Goal: Check status: Check status

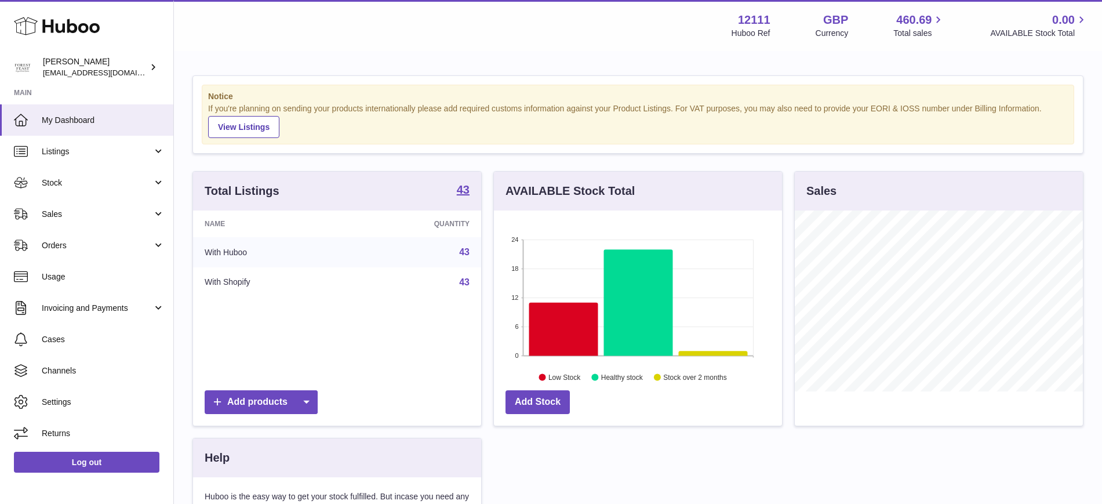
scroll to position [181, 288]
click at [96, 159] on link "Listings" at bounding box center [86, 151] width 173 height 31
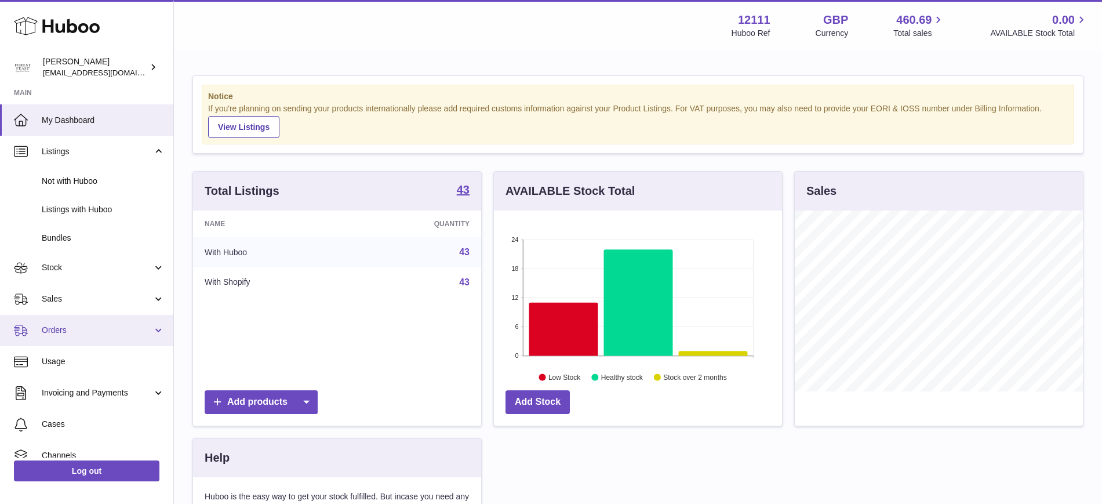
click at [54, 322] on link "Orders" at bounding box center [86, 330] width 173 height 31
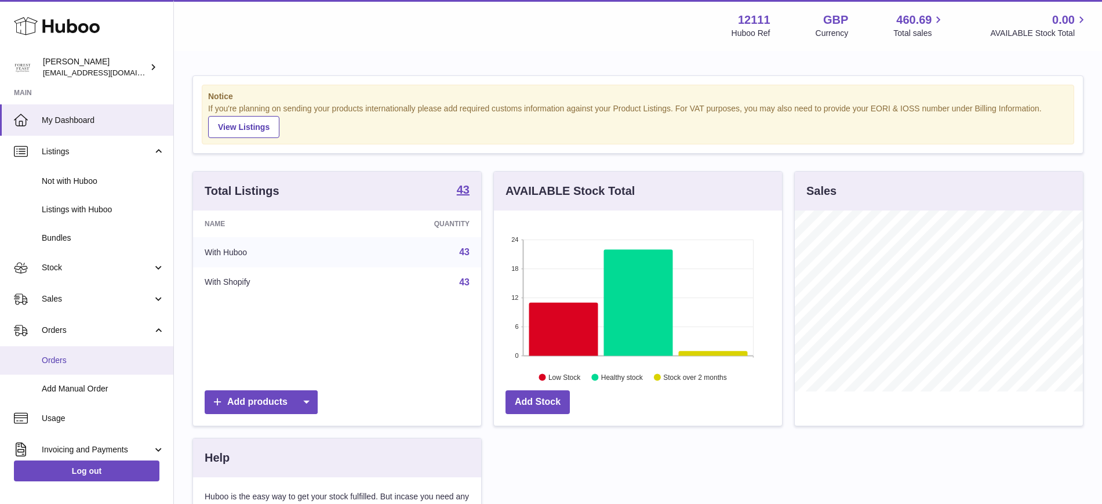
click at [53, 350] on link "Orders" at bounding box center [86, 360] width 173 height 28
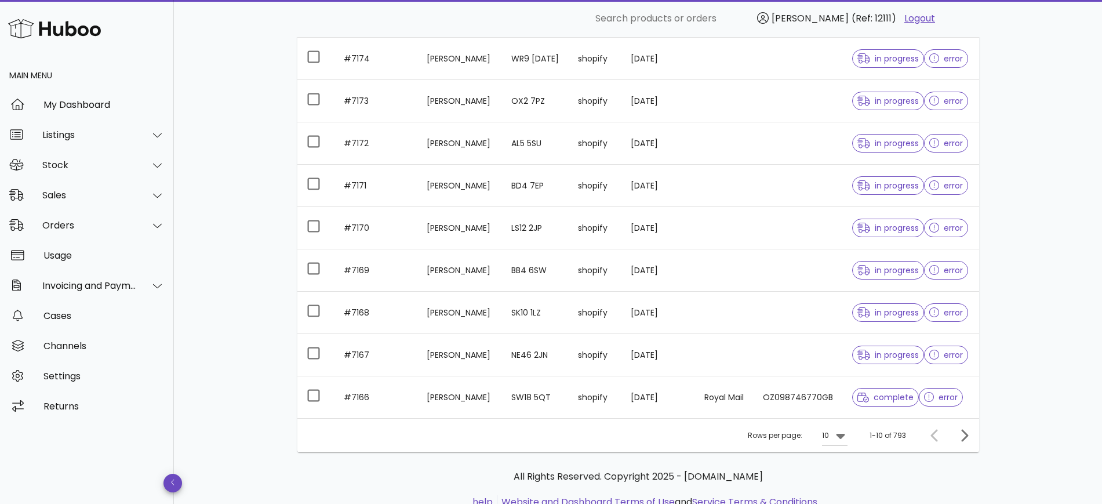
scroll to position [217, 0]
click at [963, 438] on icon "Next page" at bounding box center [964, 434] width 7 height 12
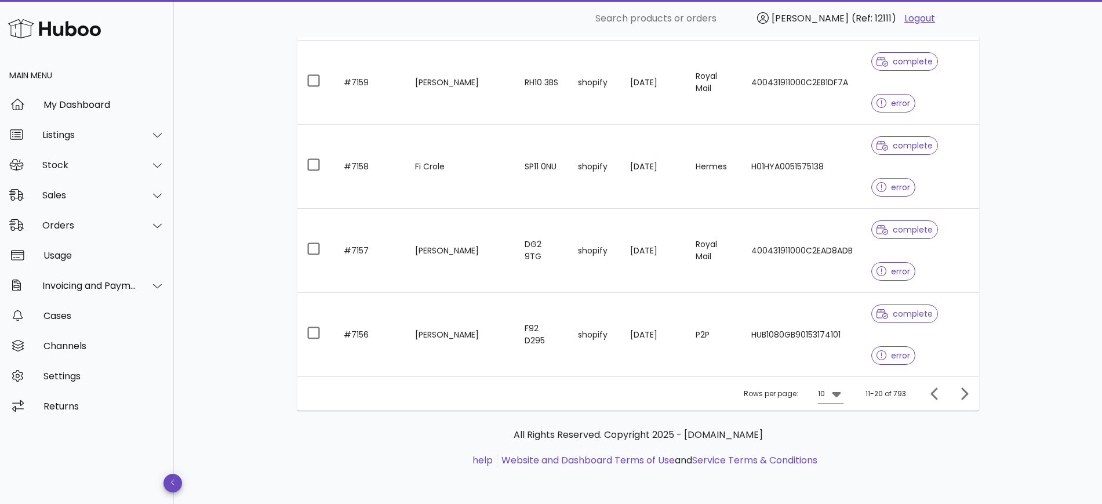
scroll to position [676, 0]
click at [961, 396] on icon "Next page" at bounding box center [964, 393] width 14 height 14
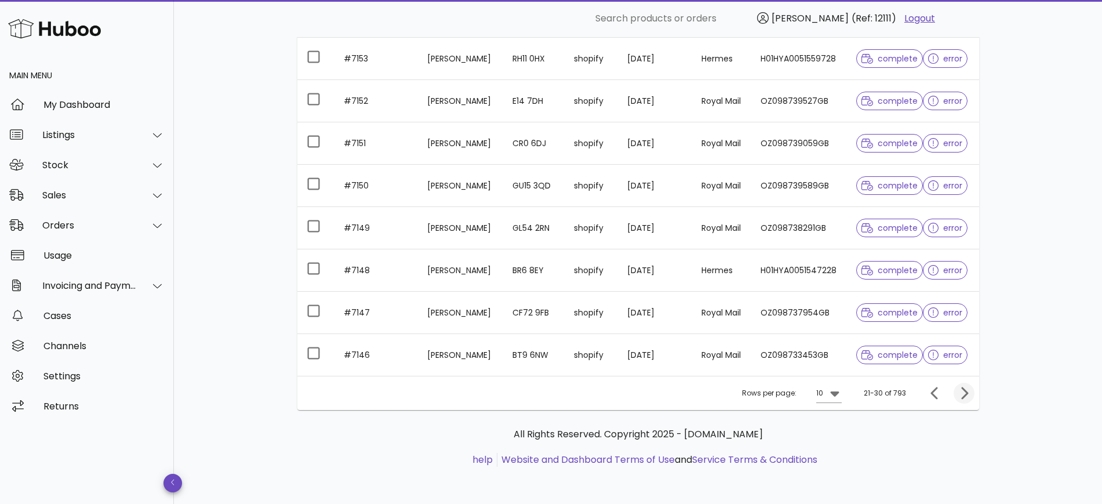
scroll to position [259, 0]
click at [964, 391] on icon "Next page" at bounding box center [964, 393] width 14 height 14
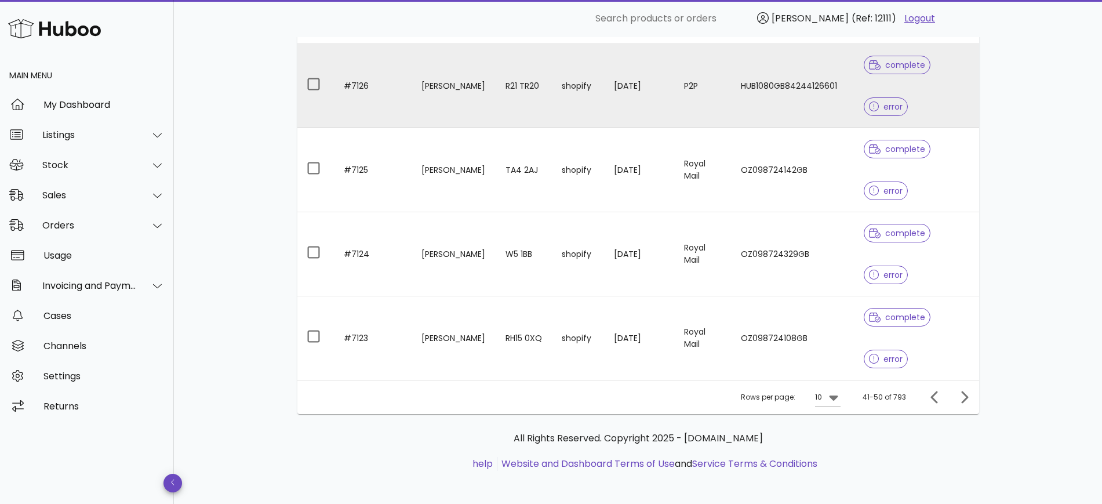
scroll to position [676, 0]
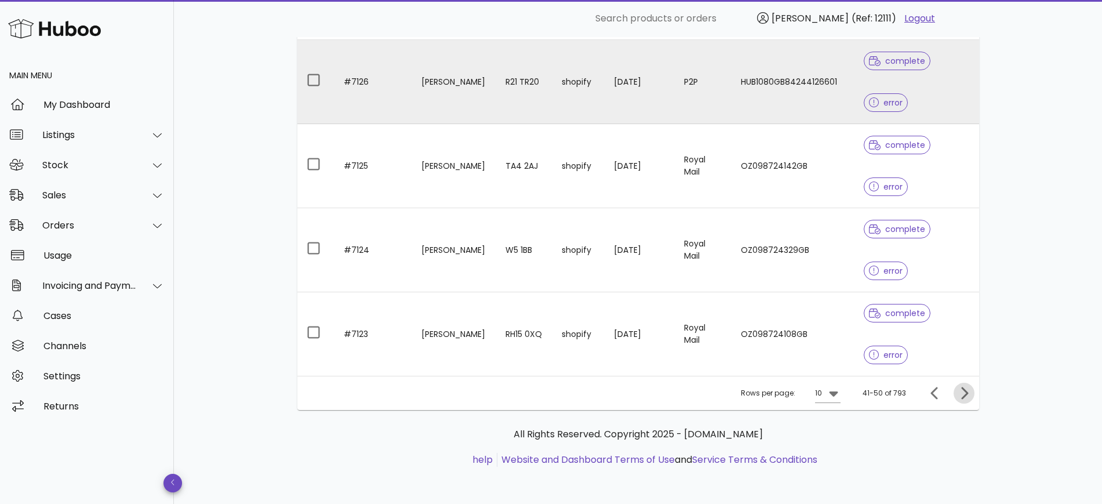
click at [963, 392] on icon "Next page" at bounding box center [964, 393] width 14 height 14
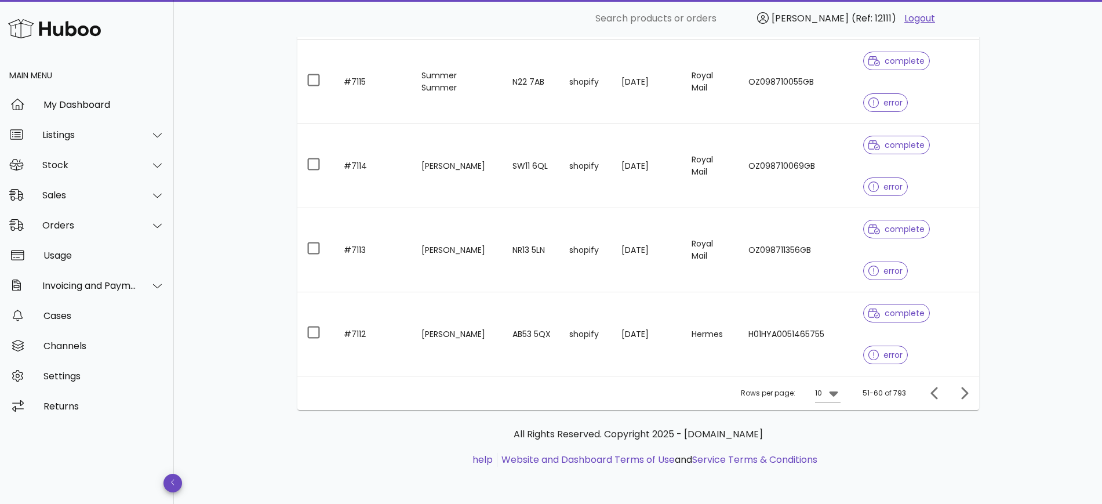
scroll to position [259, 0]
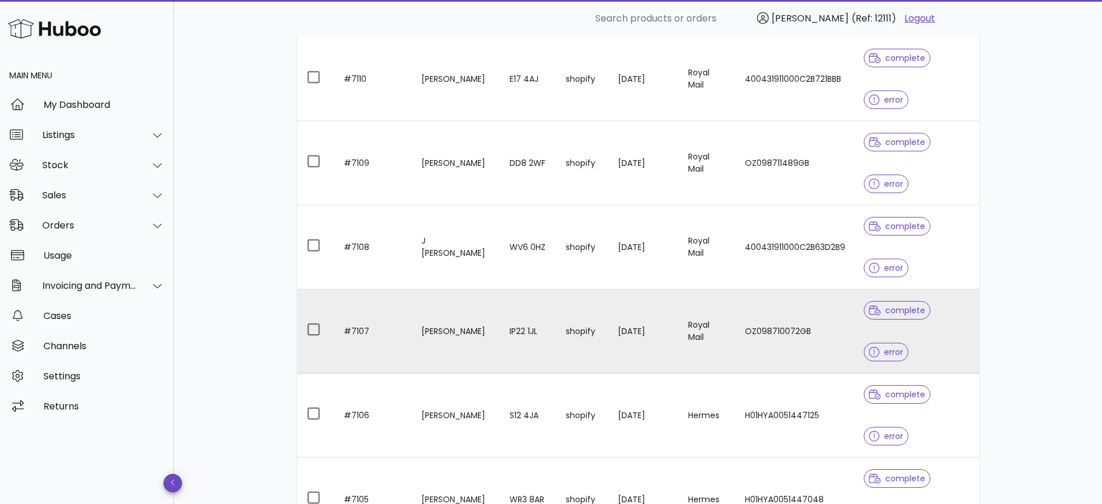
click at [393, 289] on td "#7107" at bounding box center [373, 331] width 78 height 84
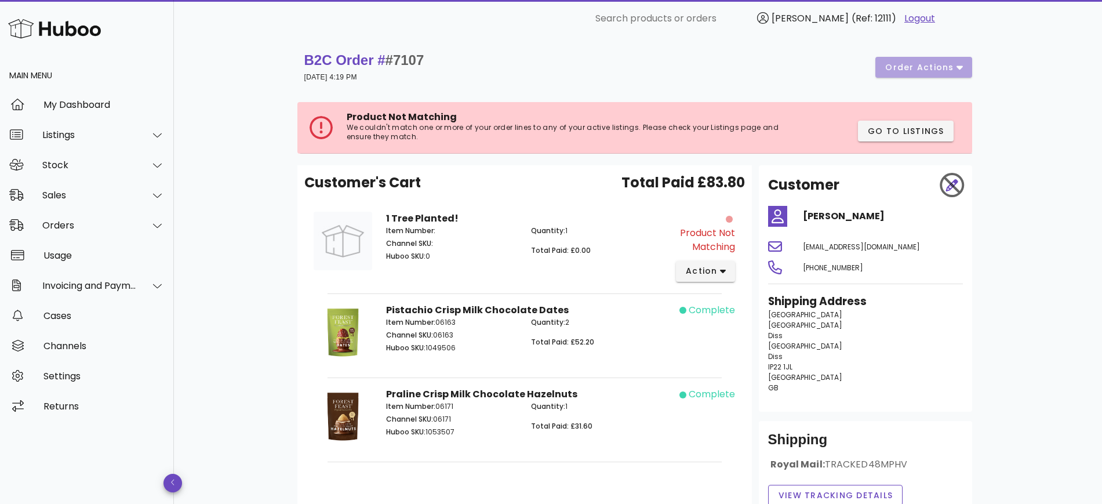
drag, startPoint x: 459, startPoint y: 348, endPoint x: 384, endPoint y: 348, distance: 74.8
click at [384, 348] on div "Item Number: 06163 Channel SKU: 06163 Huboo SKU: 1049506" at bounding box center [451, 336] width 145 height 53
copy p "Huboo SKU: 1049506"
click at [58, 163] on div "Stock" at bounding box center [89, 164] width 94 height 11
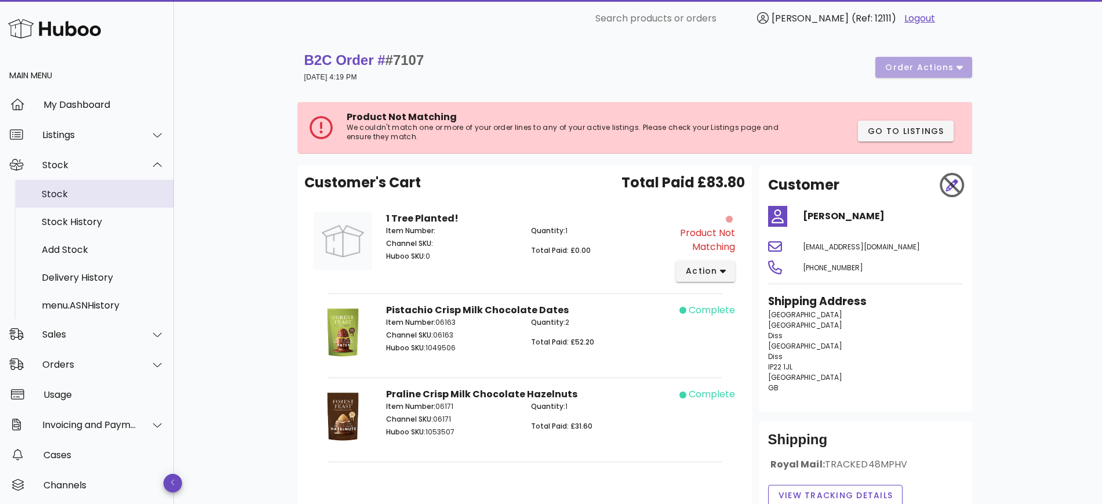
click at [75, 201] on div "Stock" at bounding box center [103, 193] width 123 height 25
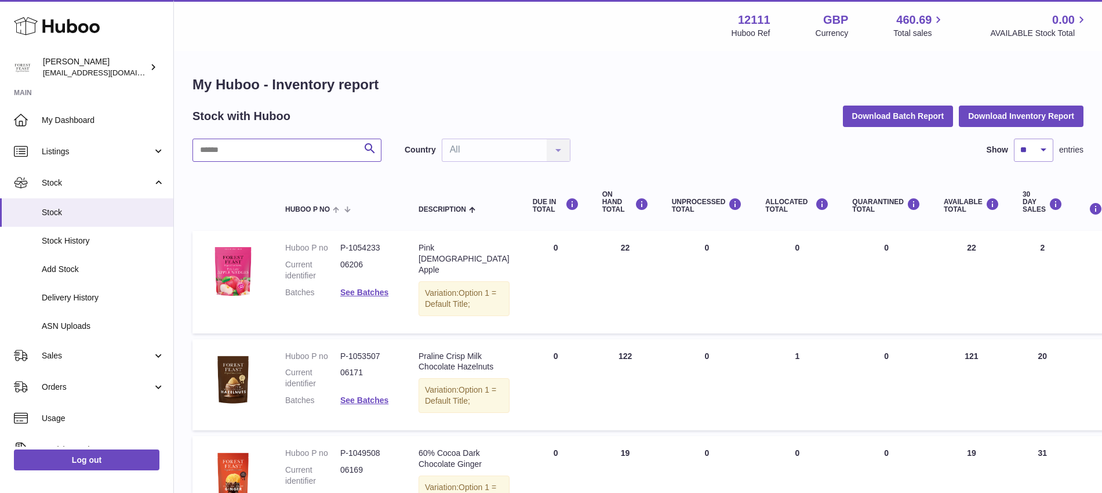
click at [205, 149] on input "text" at bounding box center [286, 150] width 189 height 23
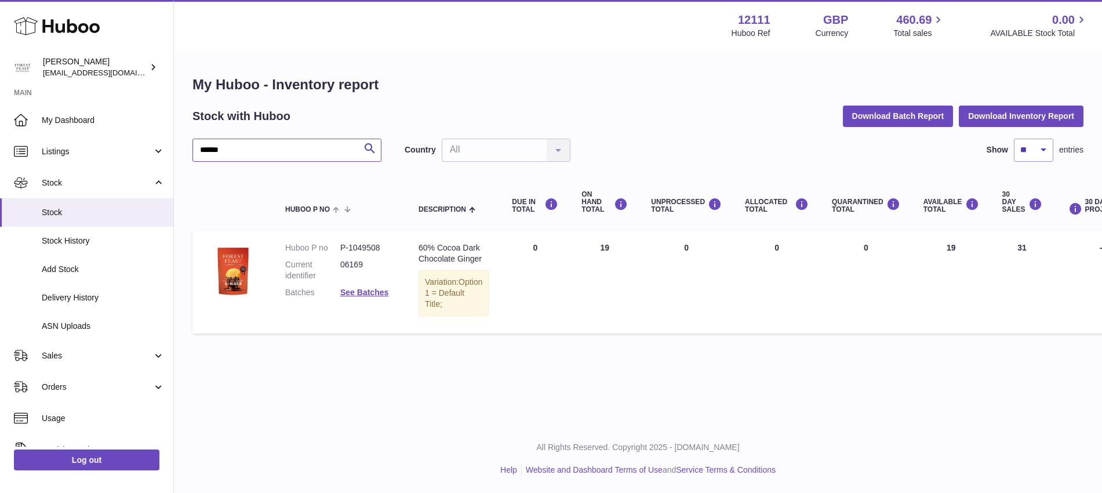
type input "******"
drag, startPoint x: 387, startPoint y: 249, endPoint x: 285, endPoint y: 249, distance: 102.0
click at [285, 249] on dl "Huboo P no P-1049508 Current identifier 06169 Batches See Batches" at bounding box center [340, 272] width 110 height 61
copy dl "Huboo P no P-1049508"
click at [124, 389] on span "Orders" at bounding box center [97, 386] width 111 height 11
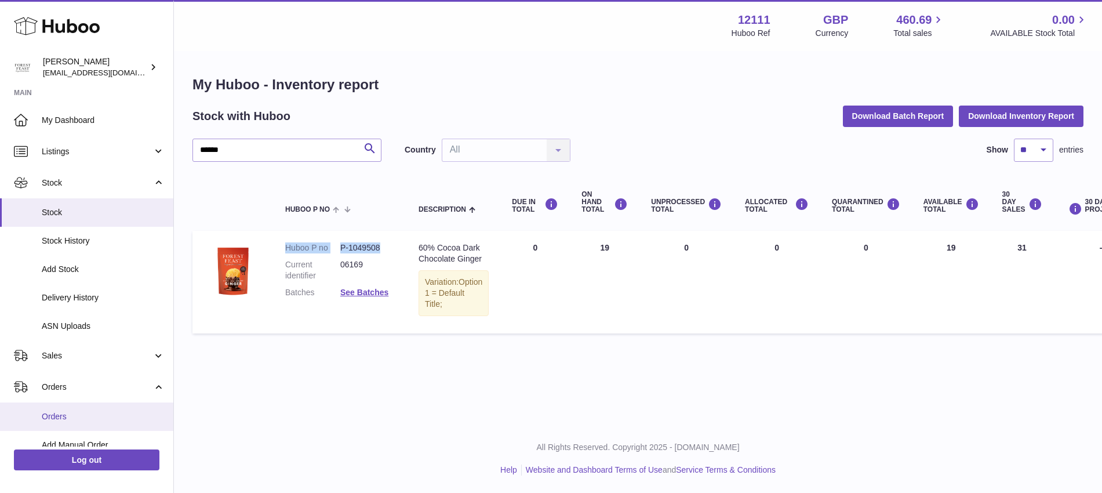
click at [63, 411] on span "Orders" at bounding box center [103, 416] width 123 height 11
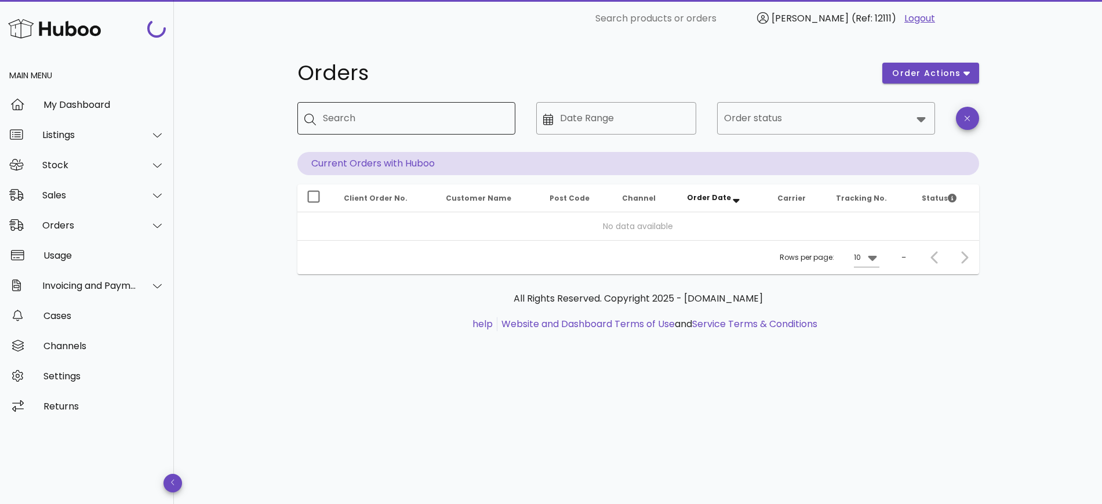
click at [333, 115] on input "Search" at bounding box center [414, 118] width 183 height 19
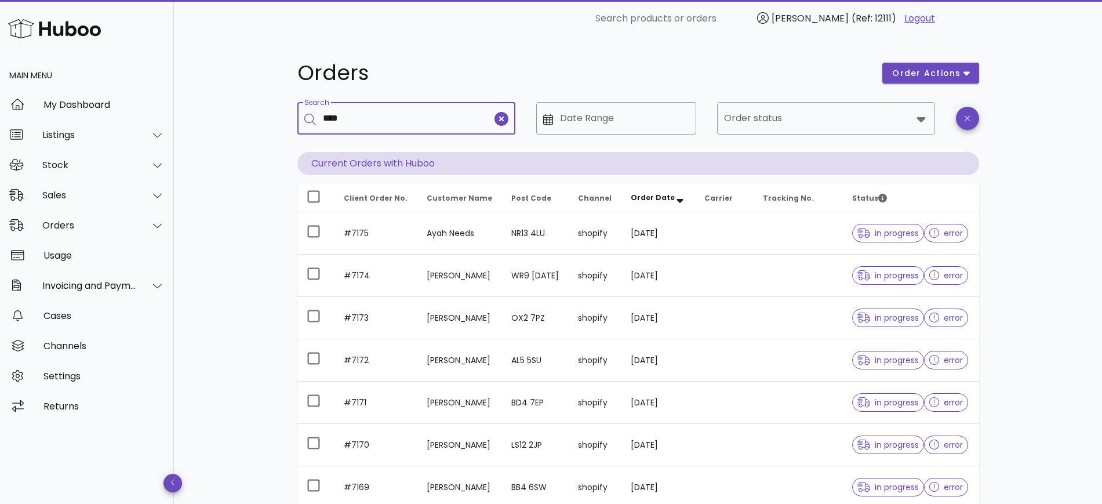
type input "****"
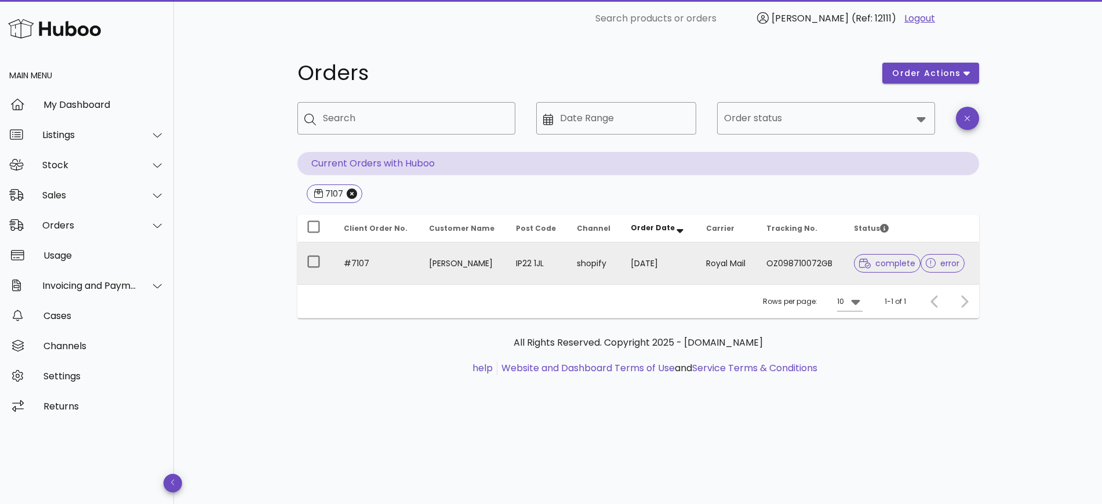
click at [450, 269] on td "[PERSON_NAME]" at bounding box center [463, 263] width 87 height 42
